Goal: Task Accomplishment & Management: Complete application form

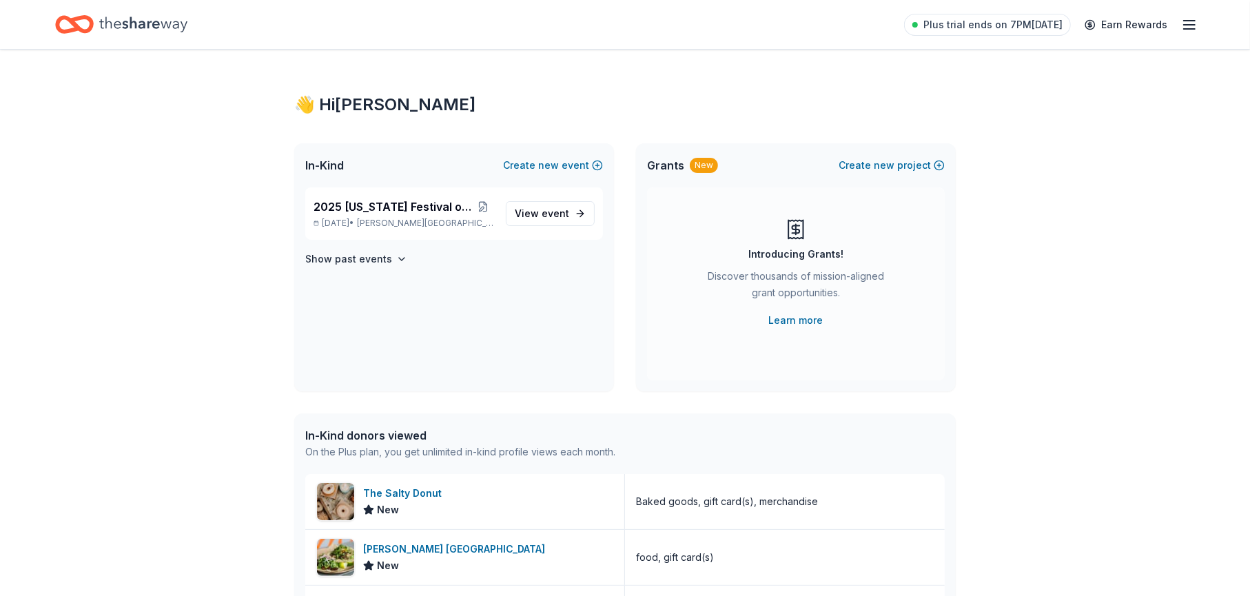
click at [1192, 21] on line "button" at bounding box center [1189, 21] width 11 height 0
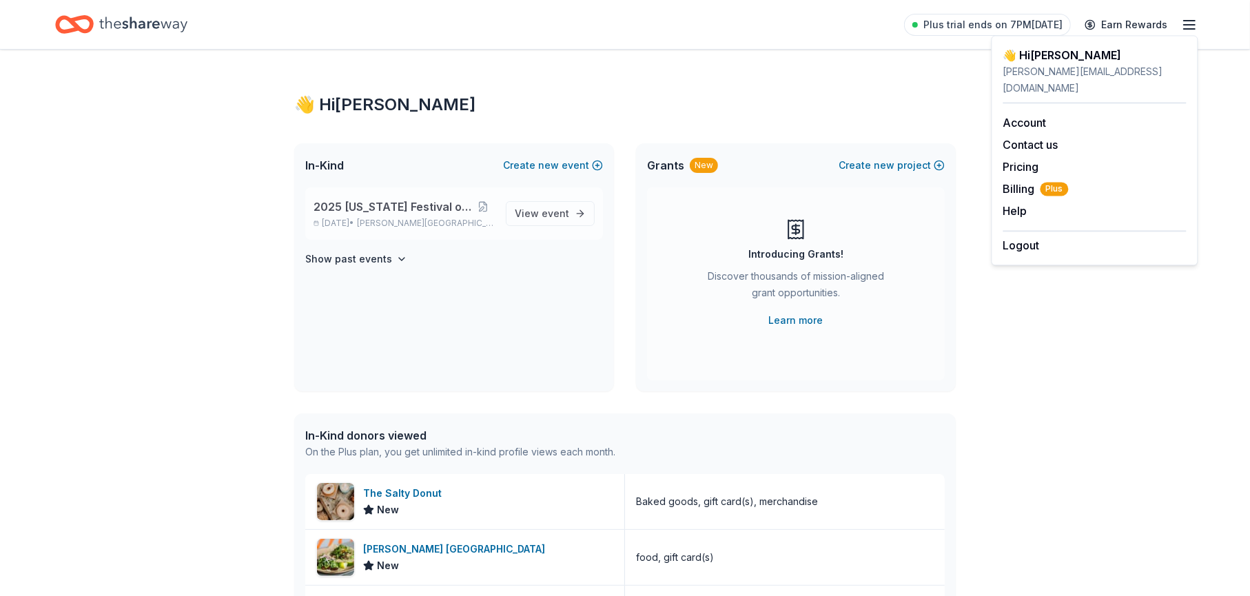
click at [340, 205] on span "2025 [US_STATE] Festival of Trees" at bounding box center [393, 207] width 158 height 17
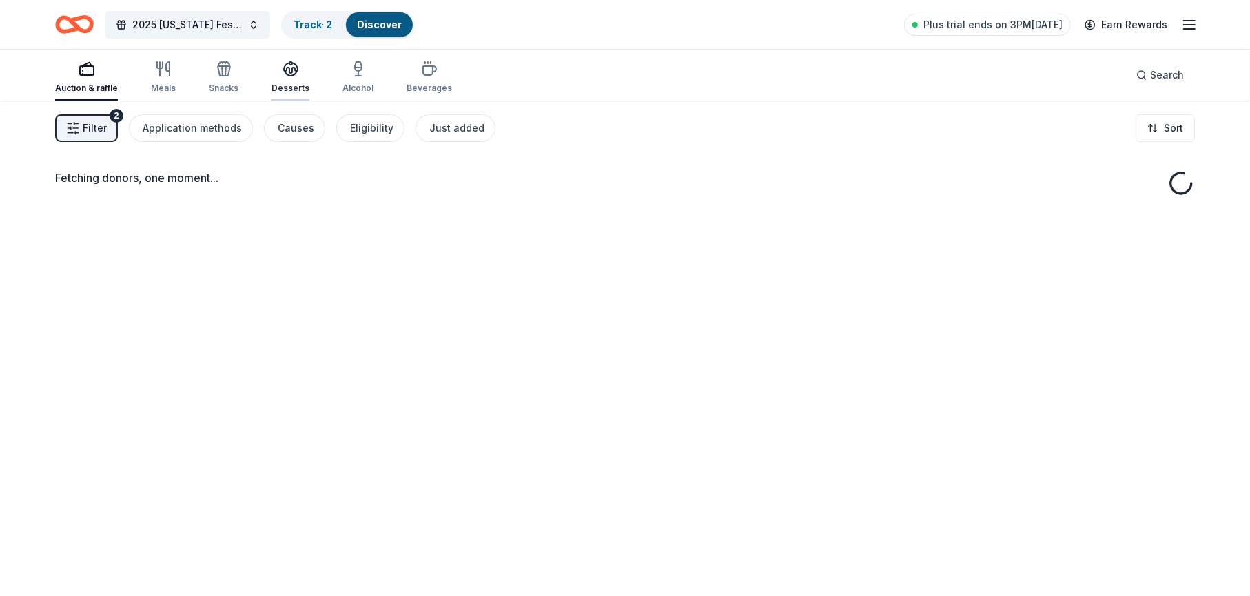
click at [287, 72] on icon "button" at bounding box center [291, 68] width 14 height 10
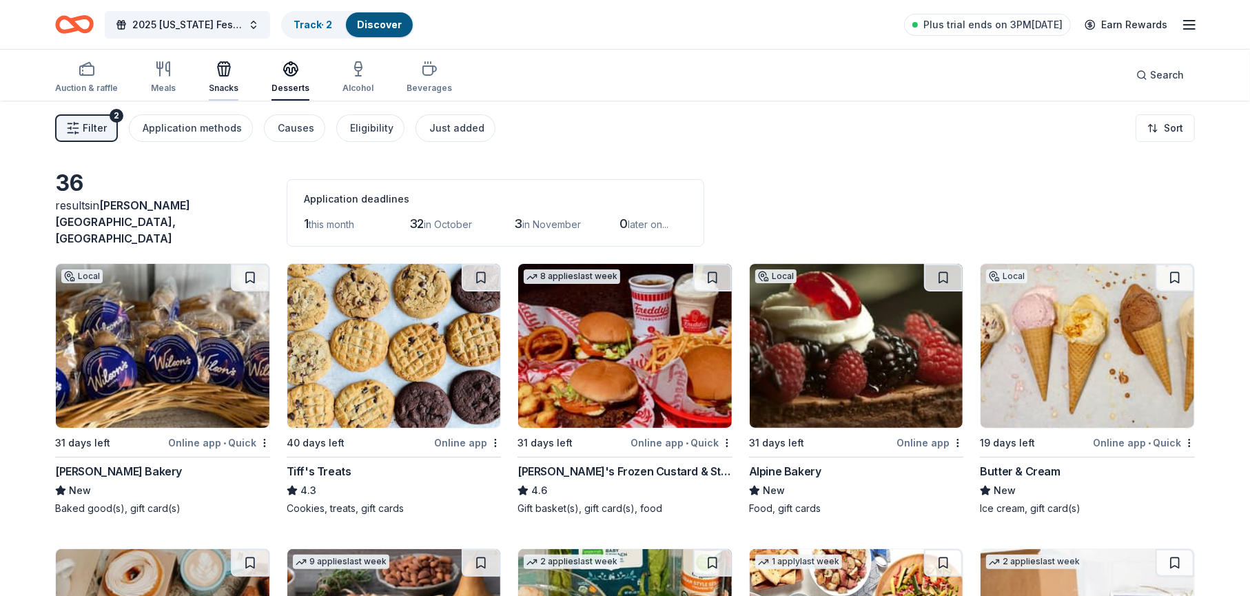
click at [222, 72] on icon "button" at bounding box center [222, 71] width 1 height 10
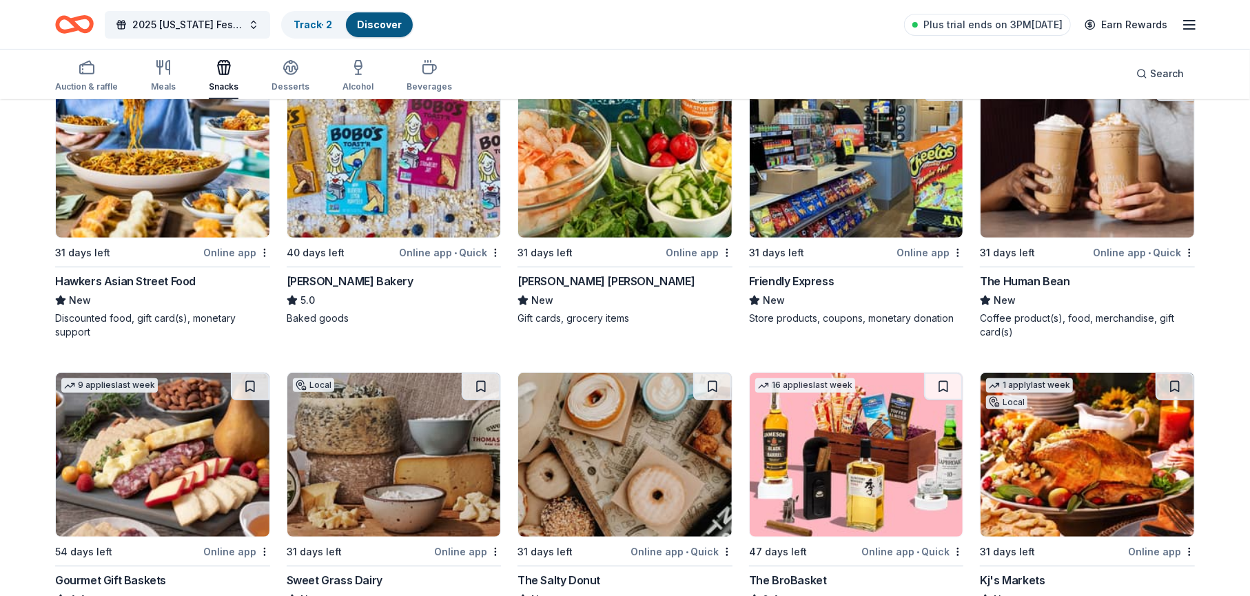
scroll to position [482, 0]
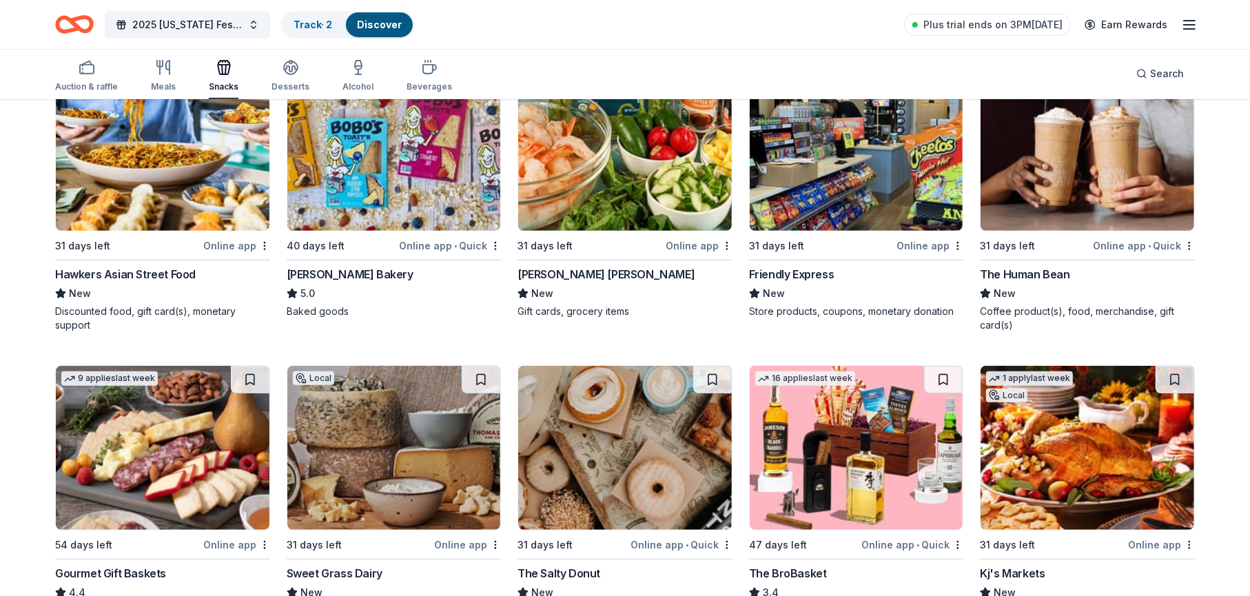
click at [315, 266] on div "Bobo's Bakery" at bounding box center [350, 274] width 127 height 17
click at [775, 266] on div "Friendly Express" at bounding box center [791, 274] width 85 height 17
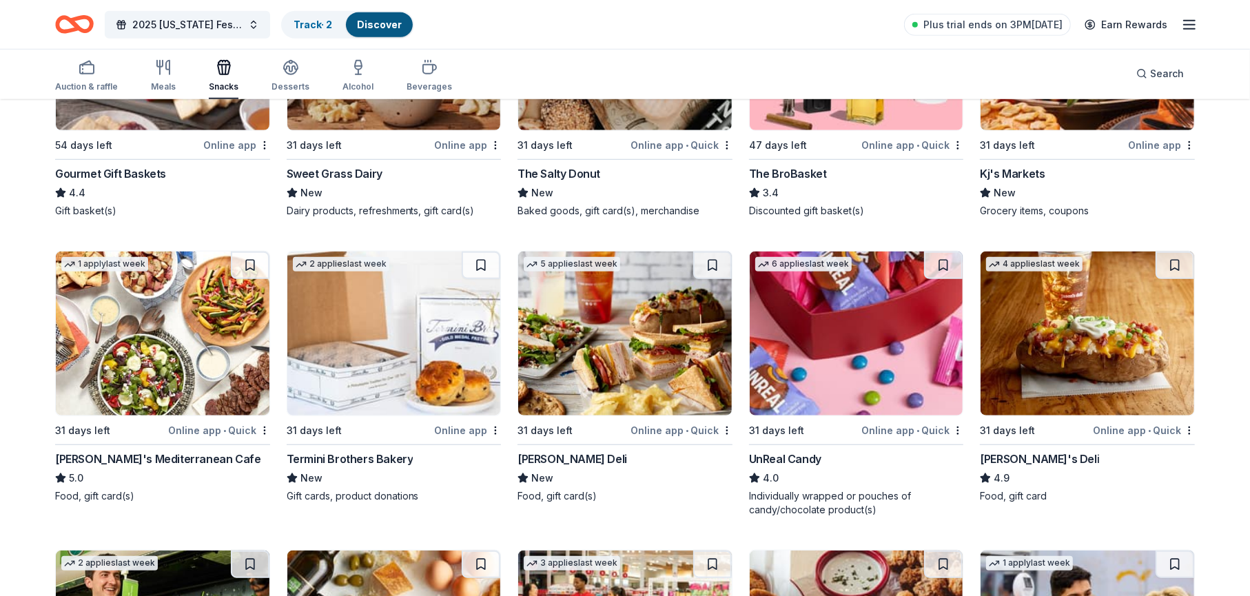
scroll to position [965, 0]
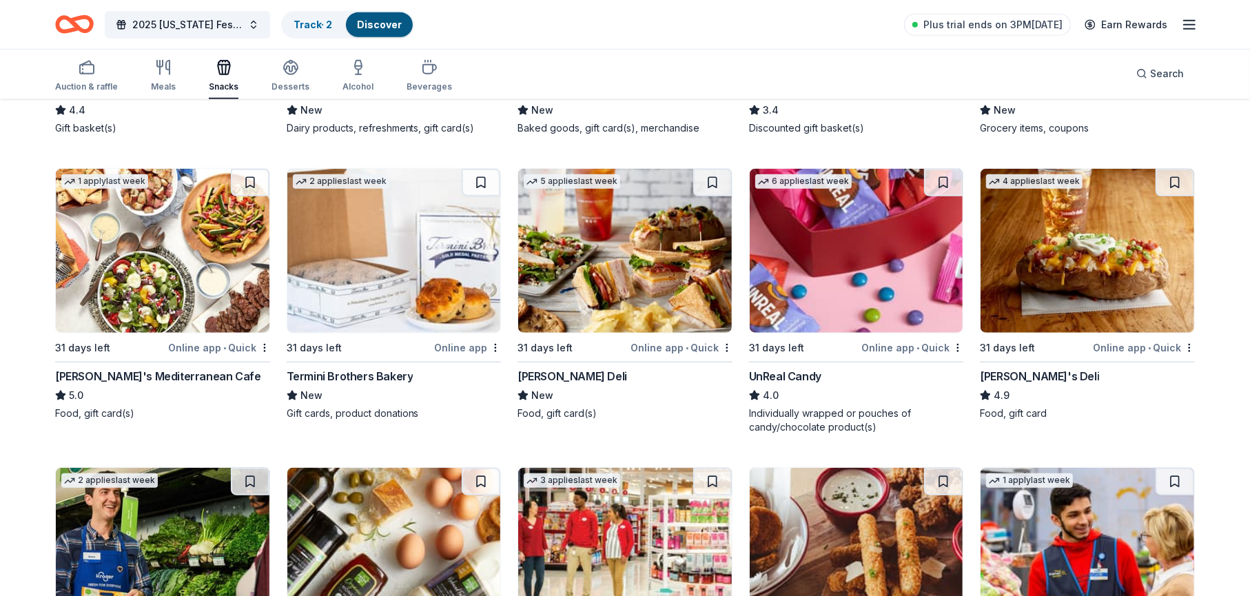
click at [791, 368] on div "UnReal Candy" at bounding box center [785, 376] width 72 height 17
click at [546, 368] on div "[PERSON_NAME] Deli" at bounding box center [573, 376] width 110 height 17
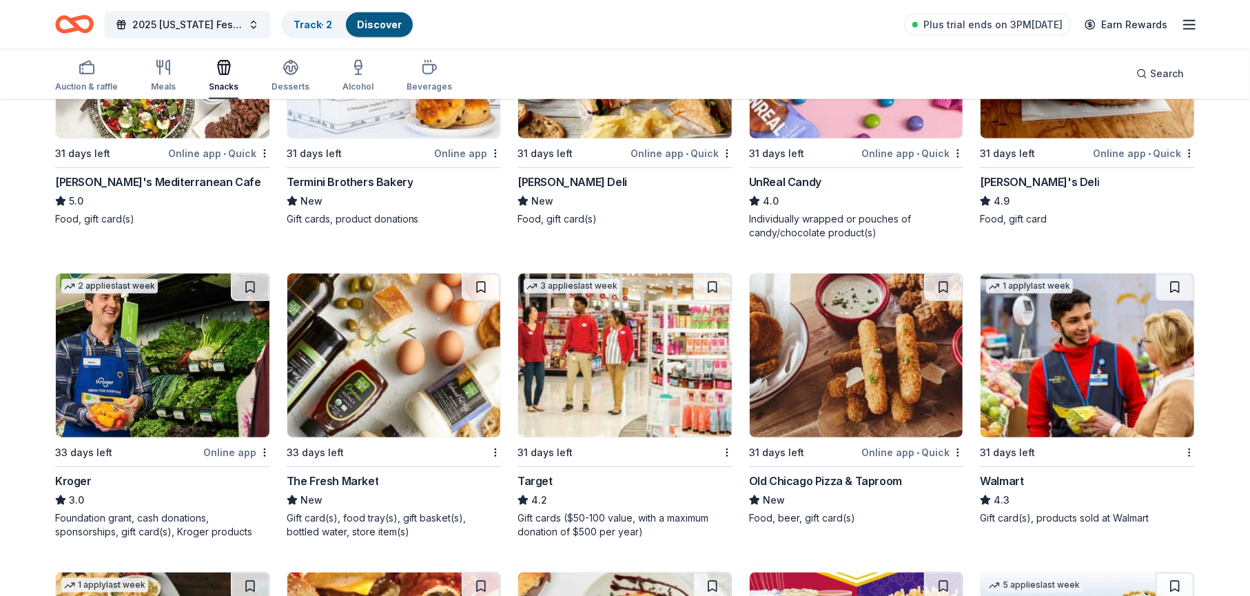
scroll to position [1172, 0]
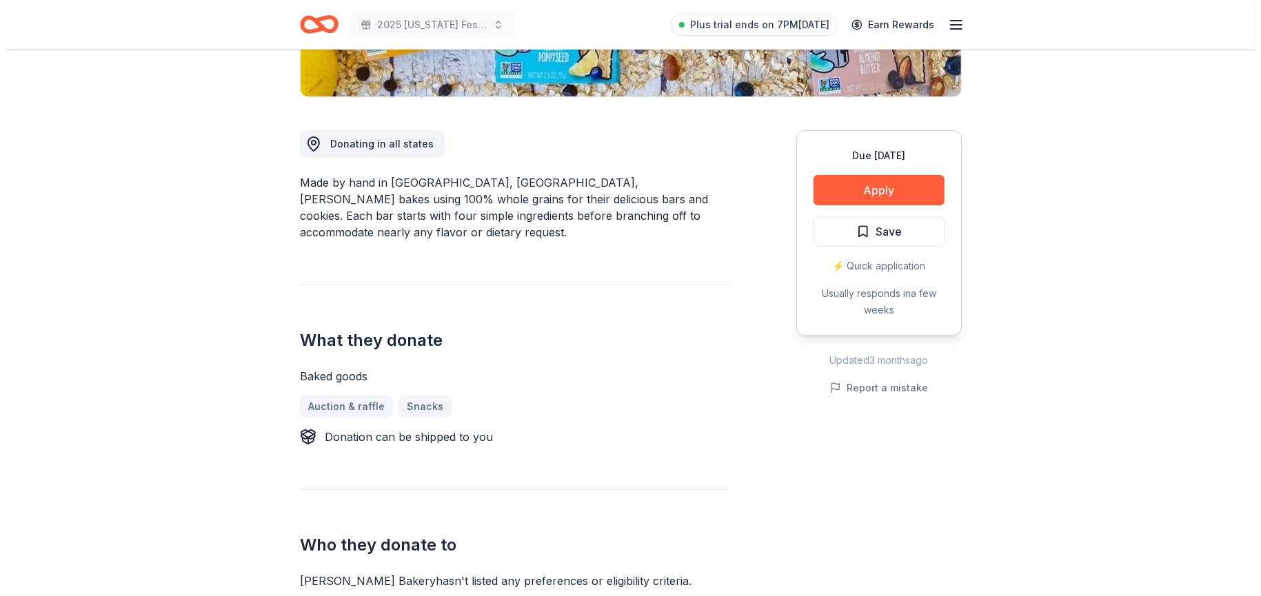
scroll to position [345, 0]
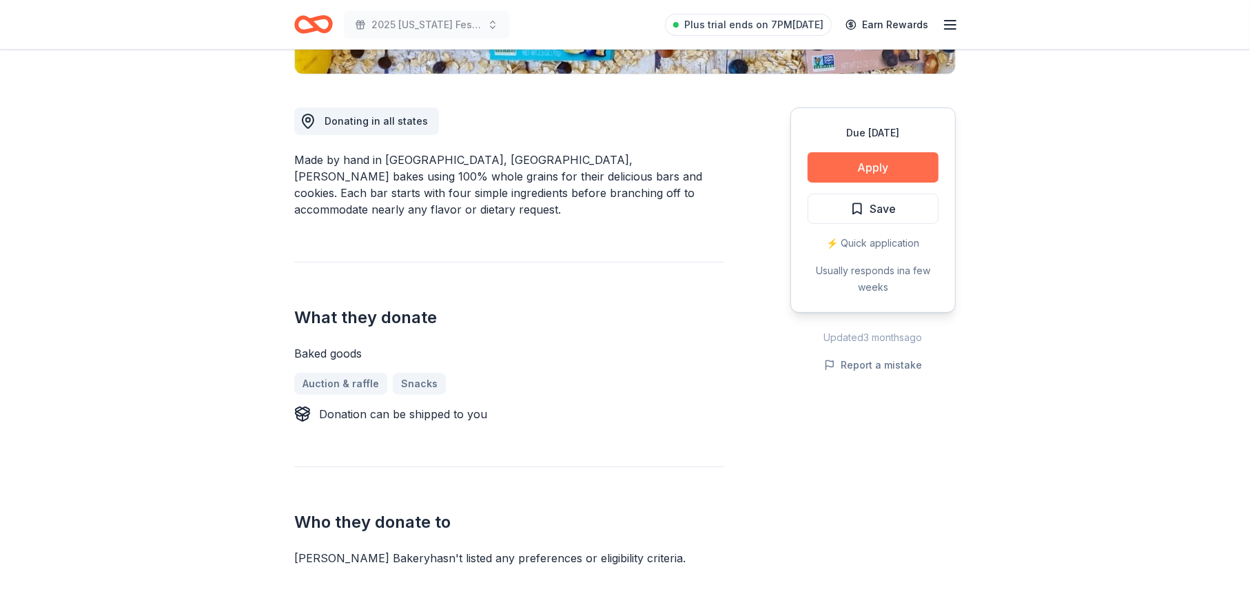
click at [853, 167] on button "Apply" at bounding box center [873, 167] width 131 height 30
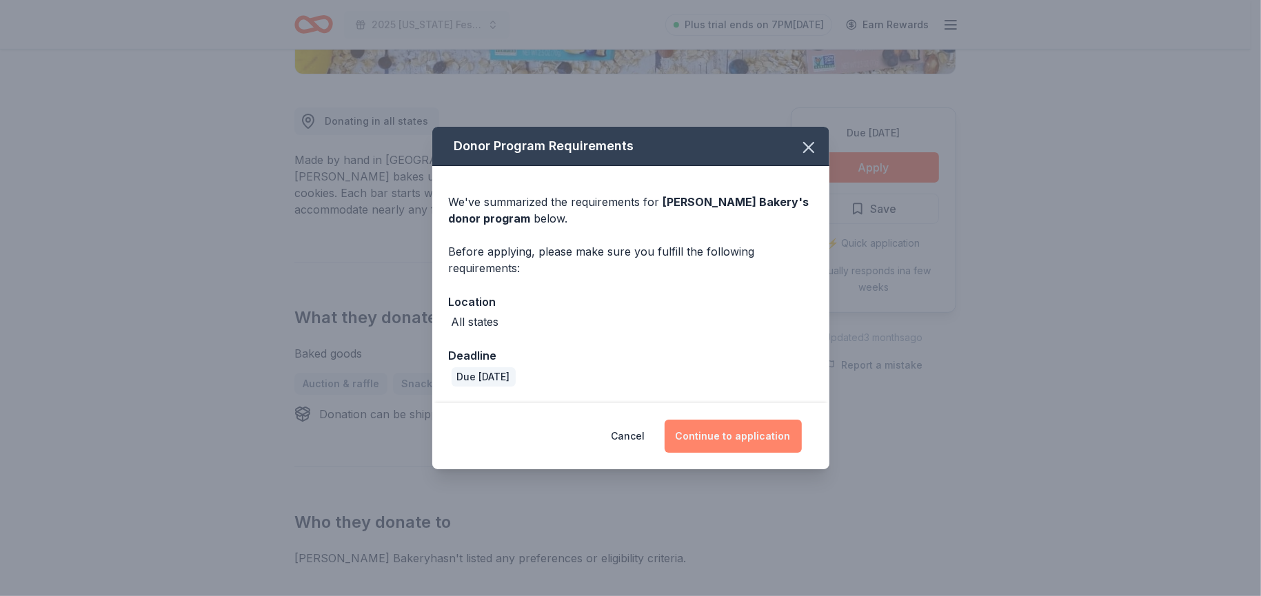
click at [710, 434] on button "Continue to application" at bounding box center [732, 436] width 137 height 33
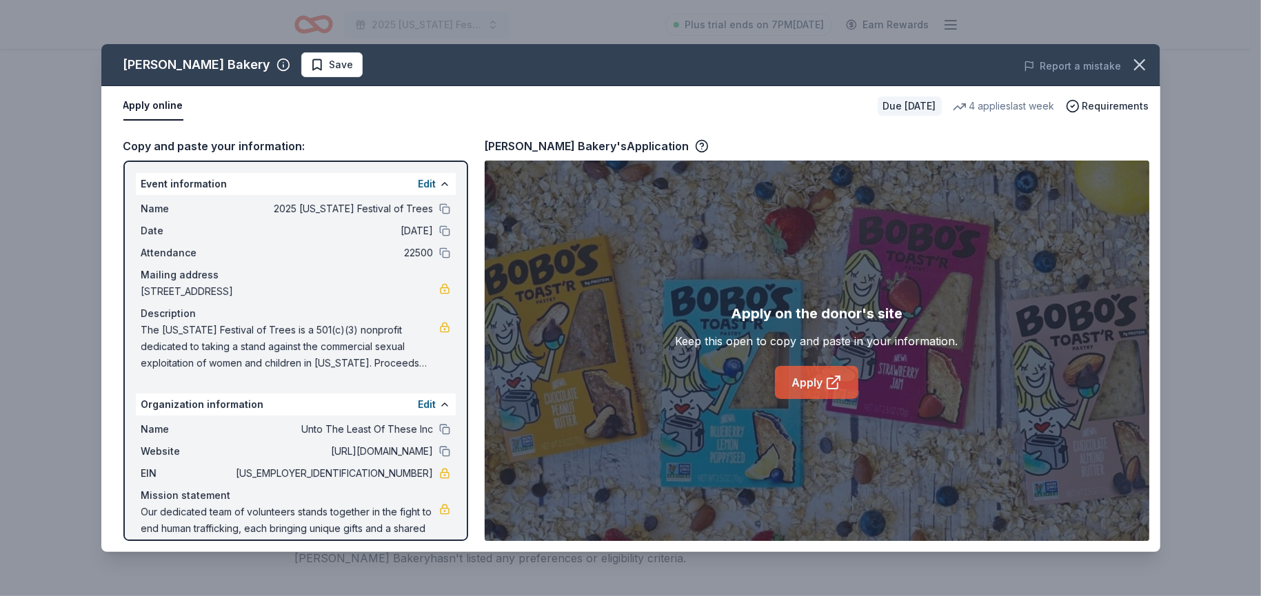
click at [797, 378] on link "Apply" at bounding box center [816, 382] width 83 height 33
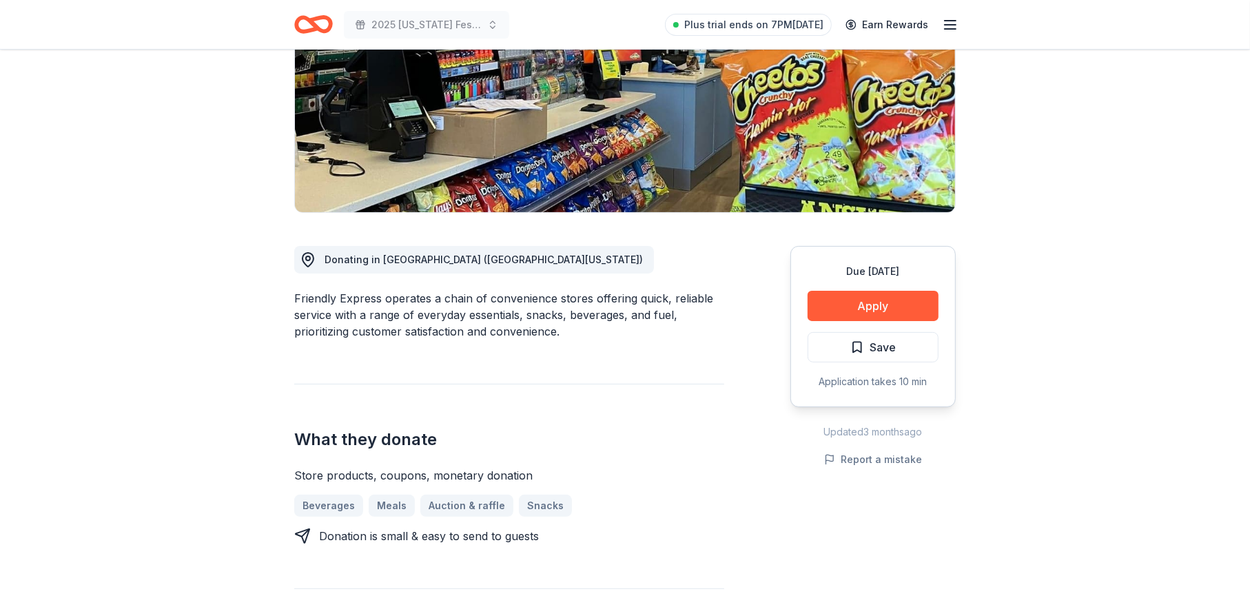
scroll to position [207, 0]
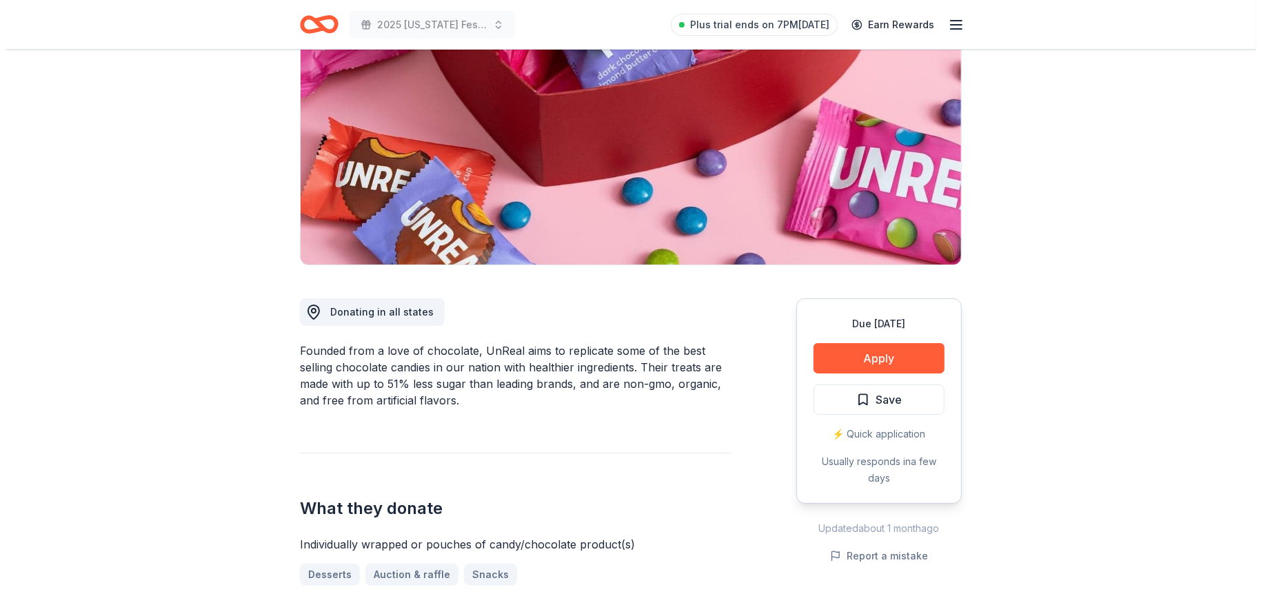
scroll to position [207, 0]
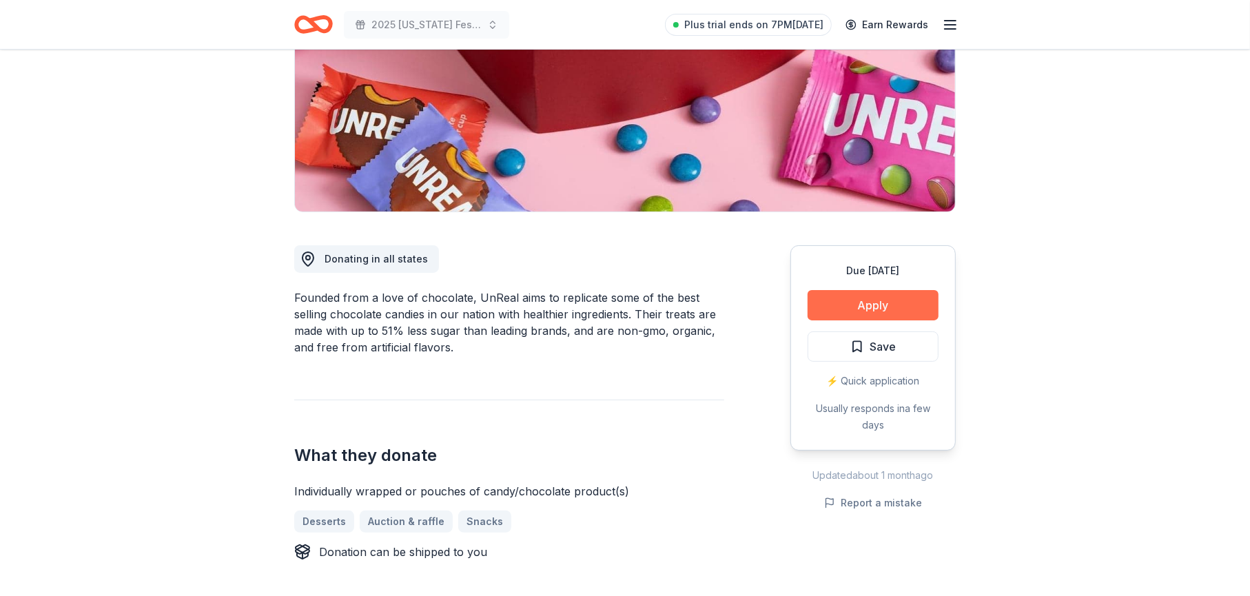
click at [862, 307] on button "Apply" at bounding box center [873, 305] width 131 height 30
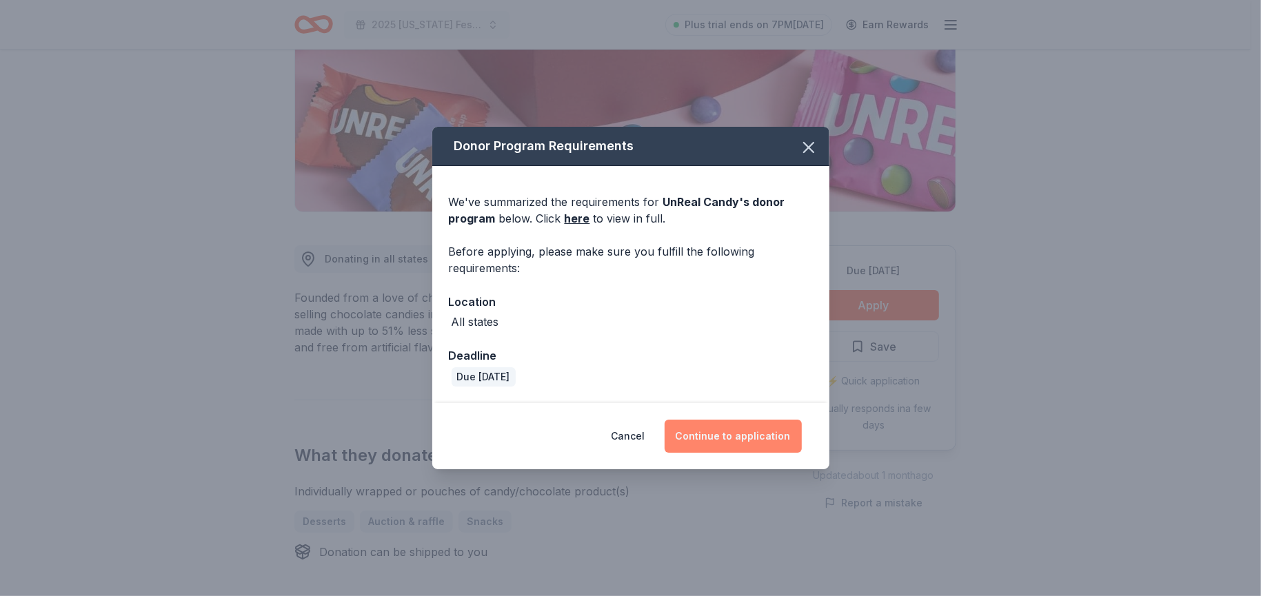
click at [715, 437] on button "Continue to application" at bounding box center [732, 436] width 137 height 33
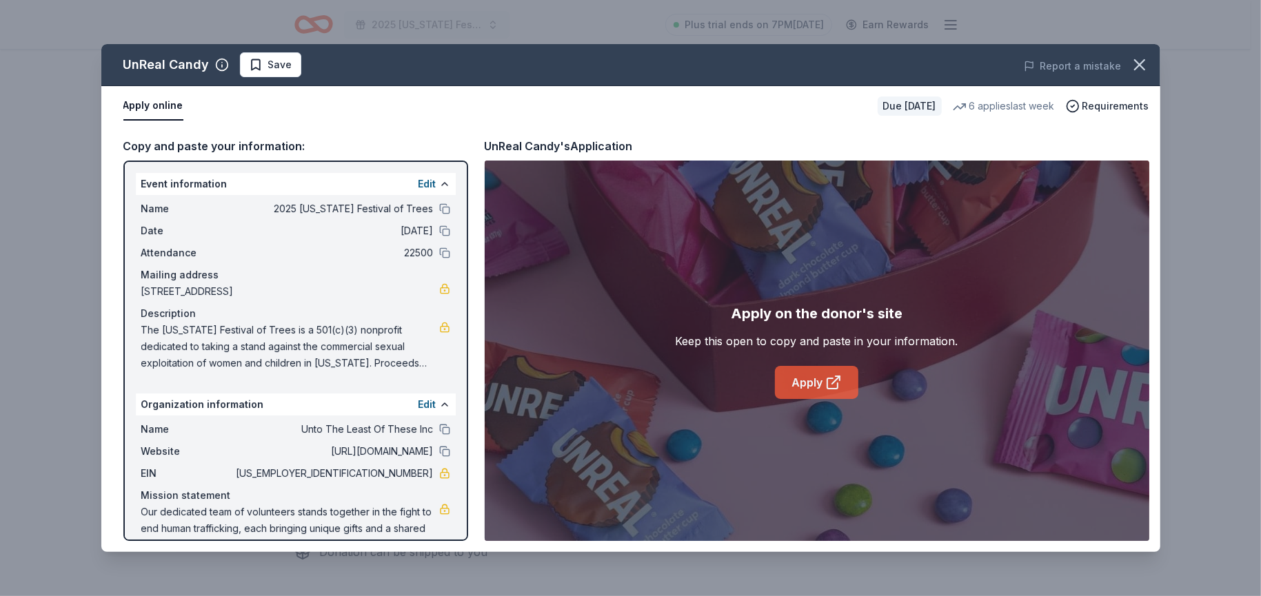
click at [802, 382] on link "Apply" at bounding box center [816, 382] width 83 height 33
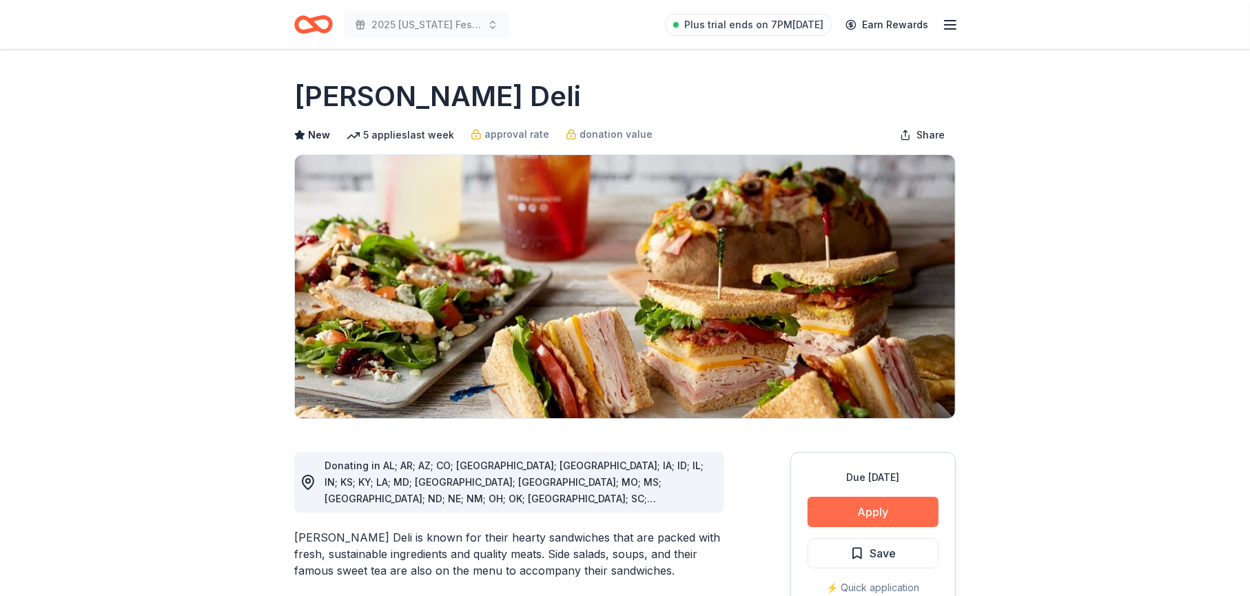
click at [837, 512] on button "Apply" at bounding box center [873, 512] width 131 height 30
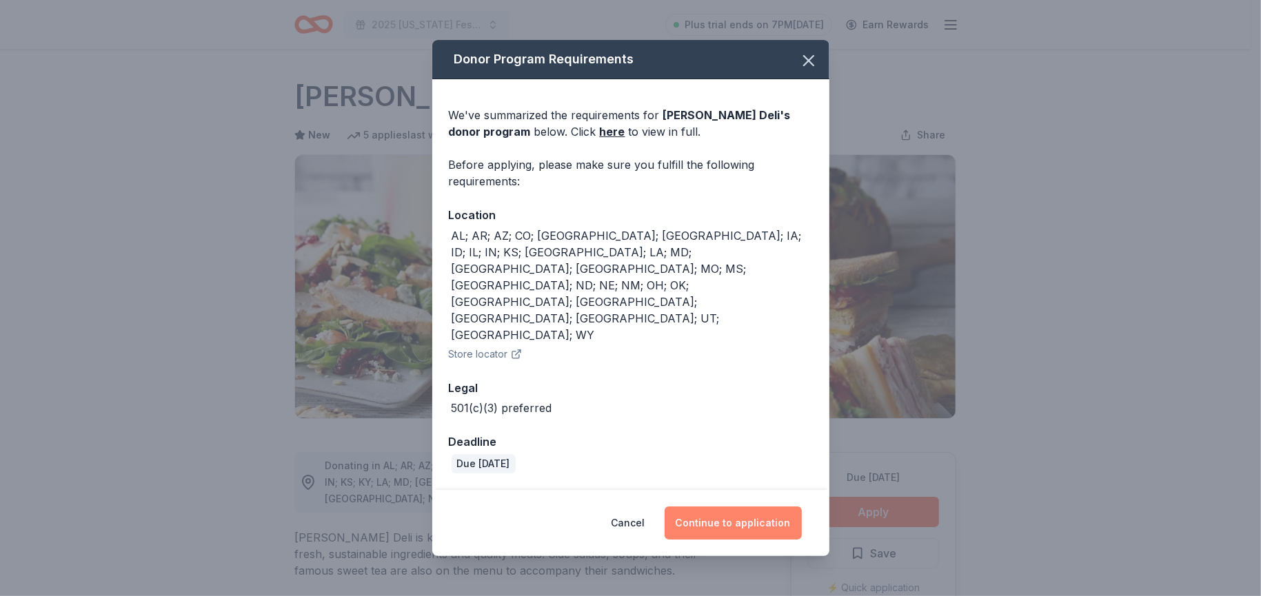
click at [718, 507] on button "Continue to application" at bounding box center [732, 523] width 137 height 33
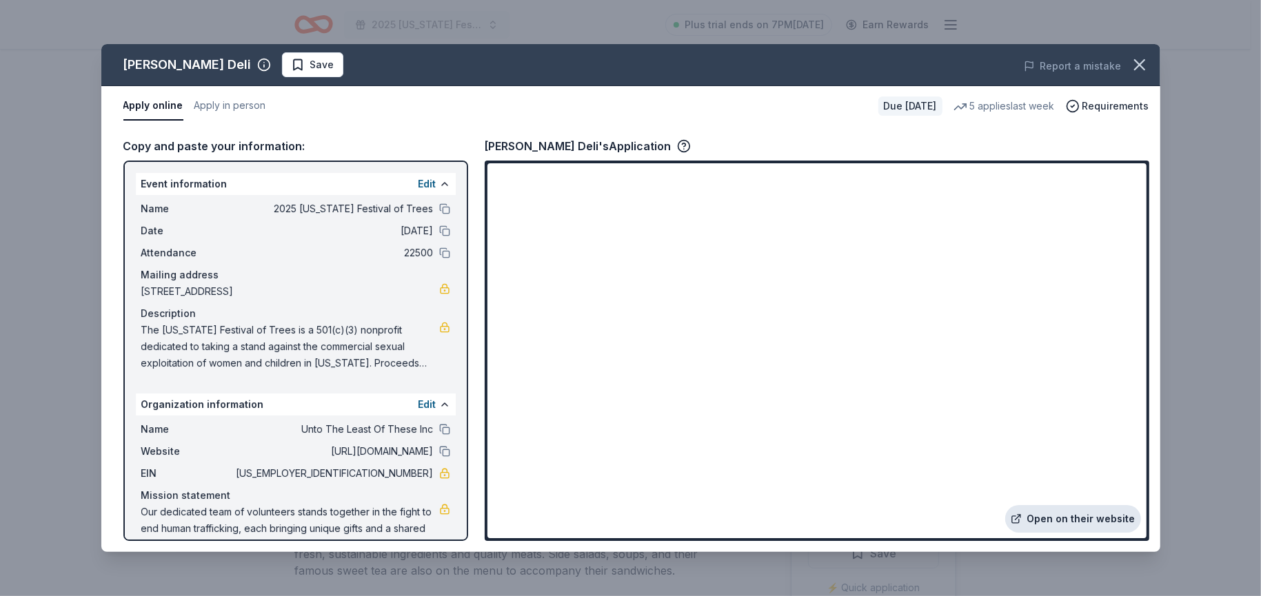
click at [1052, 517] on link "Open on their website" at bounding box center [1073, 519] width 136 height 28
